Goal: Obtain resource: Download file/media

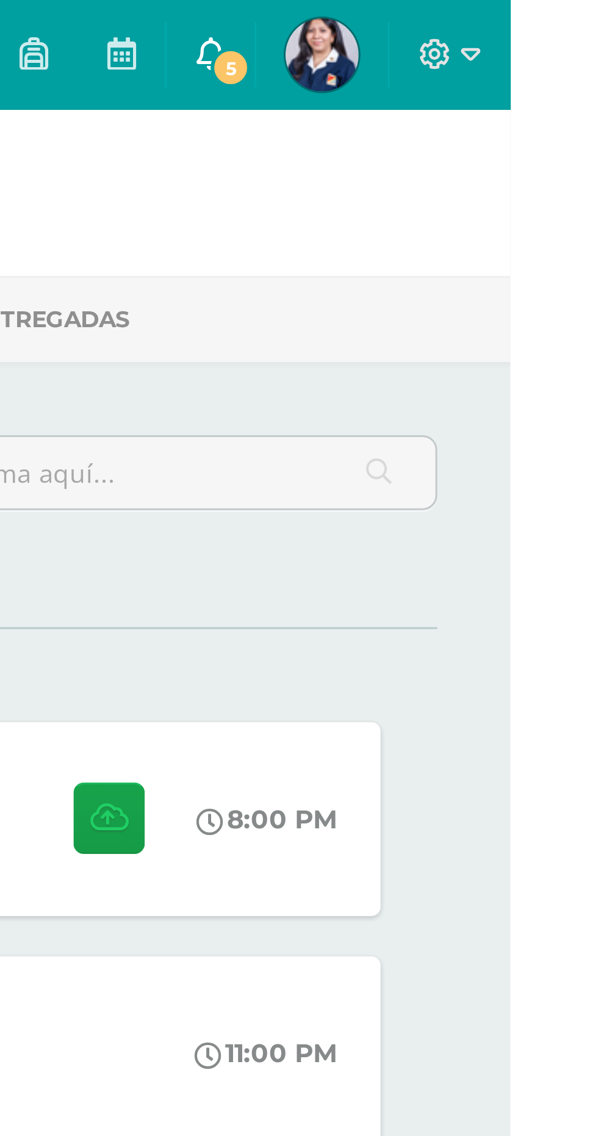
click at [511, 18] on span "5" at bounding box center [504, 22] width 13 height 13
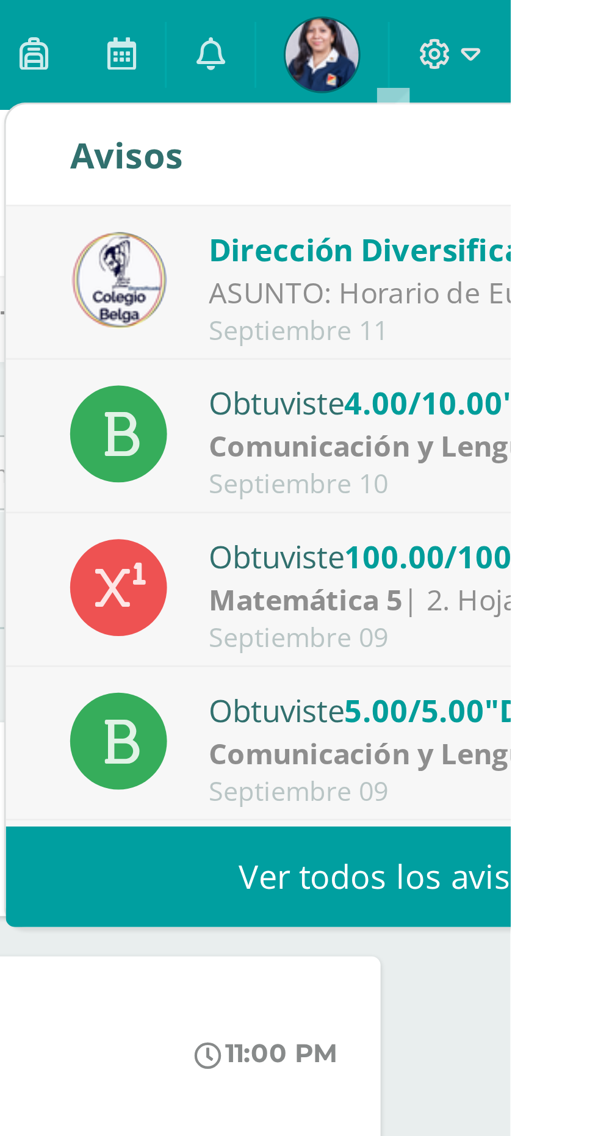
click at [548, 89] on span "Dirección Diversificado" at bounding box center [556, 83] width 118 height 14
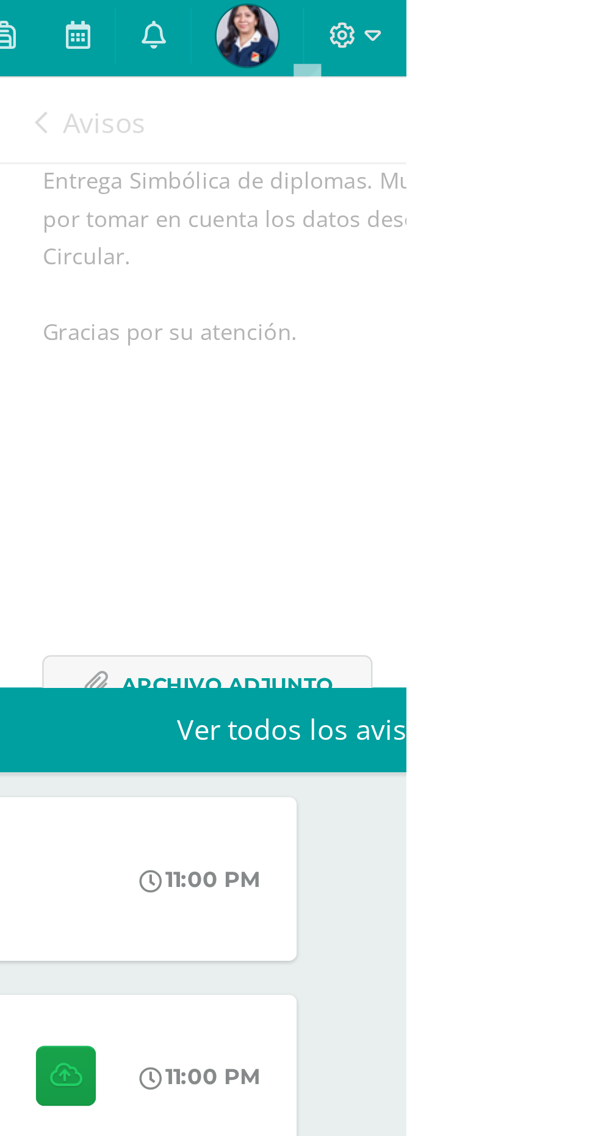
scroll to position [320, 0]
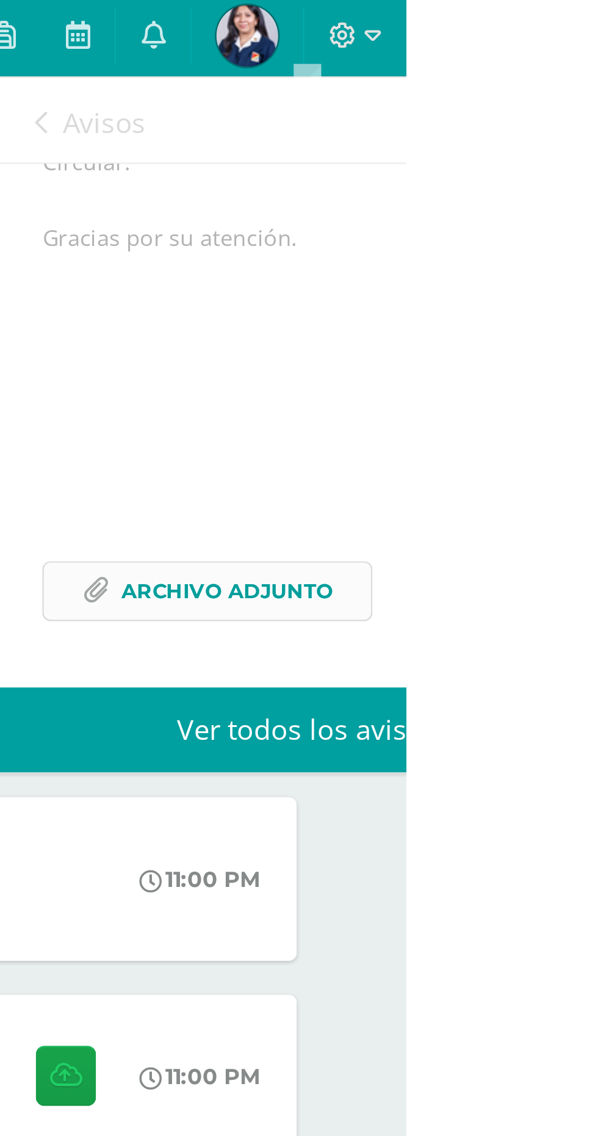
click at [563, 230] on span "Archivo Adjunto" at bounding box center [527, 237] width 84 height 23
